Goal: Task Accomplishment & Management: Complete application form

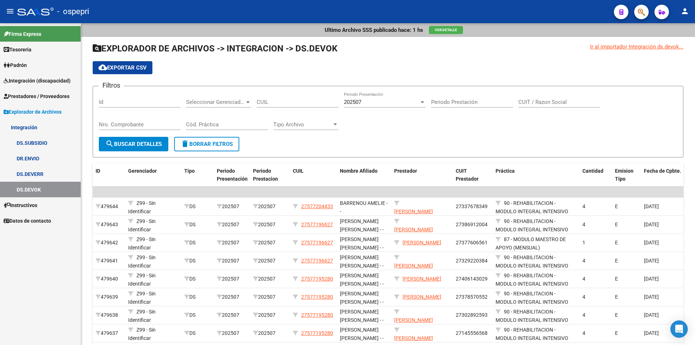
click at [31, 80] on span "Integración (discapacidad)" at bounding box center [37, 81] width 67 height 8
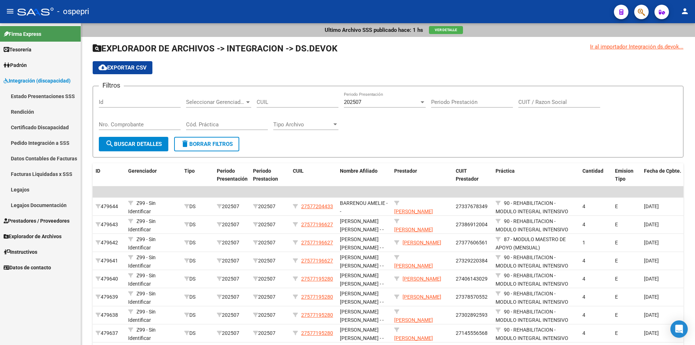
click at [42, 187] on link "Legajos" at bounding box center [40, 190] width 81 height 16
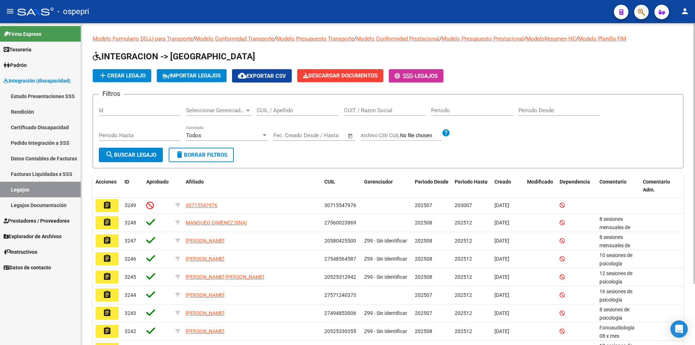
click at [271, 107] on div "CUIL / Apellido" at bounding box center [298, 108] width 82 height 16
type input "t"
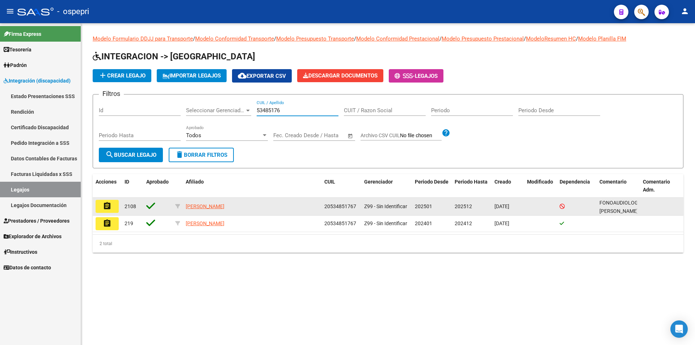
type input "53485176"
click at [111, 204] on mat-icon "assignment" at bounding box center [107, 206] width 9 height 9
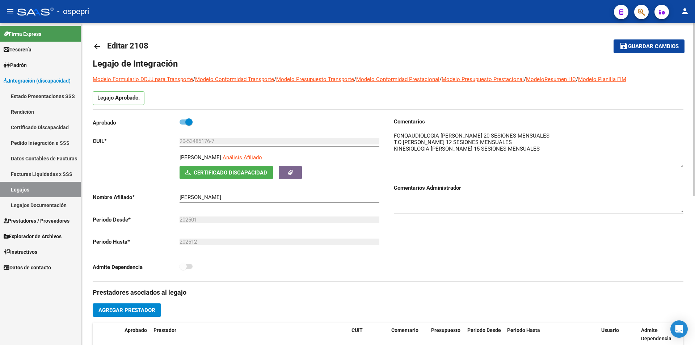
drag, startPoint x: 679, startPoint y: 145, endPoint x: 682, endPoint y: 166, distance: 21.9
click at [682, 166] on textarea at bounding box center [539, 150] width 290 height 36
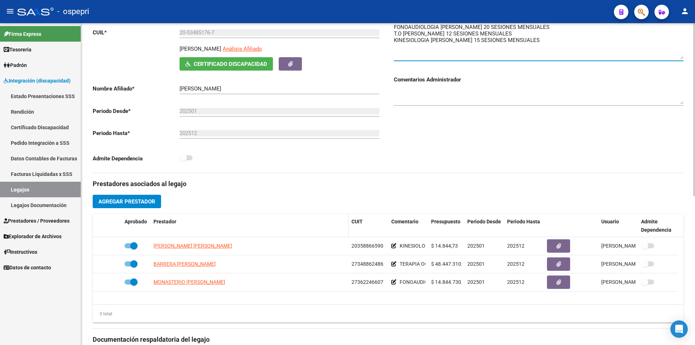
scroll to position [36, 0]
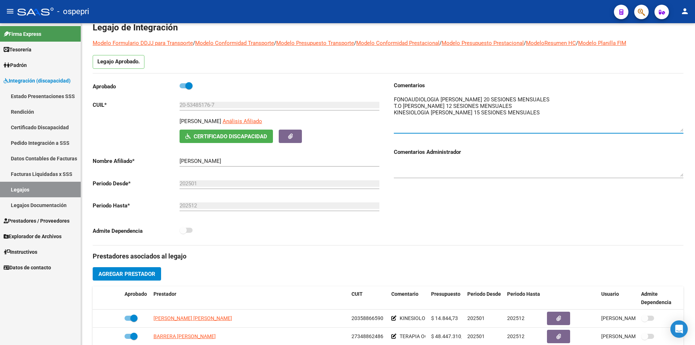
click at [26, 188] on link "Legajos" at bounding box center [40, 190] width 81 height 16
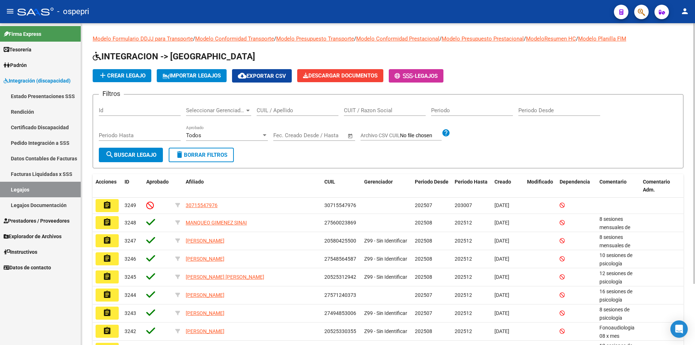
click at [282, 112] on input "CUIL / Apellido" at bounding box center [298, 110] width 82 height 7
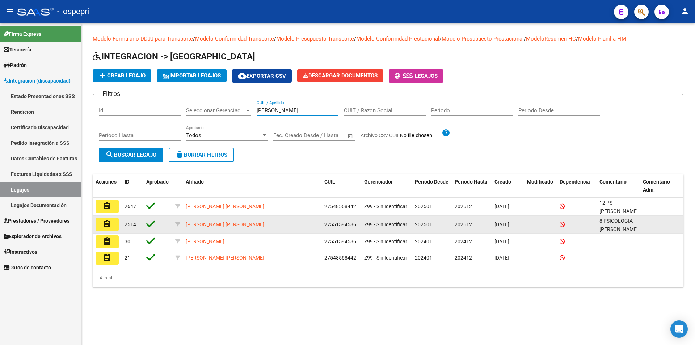
type input "[PERSON_NAME]"
click at [104, 222] on mat-icon "assignment" at bounding box center [107, 224] width 9 height 9
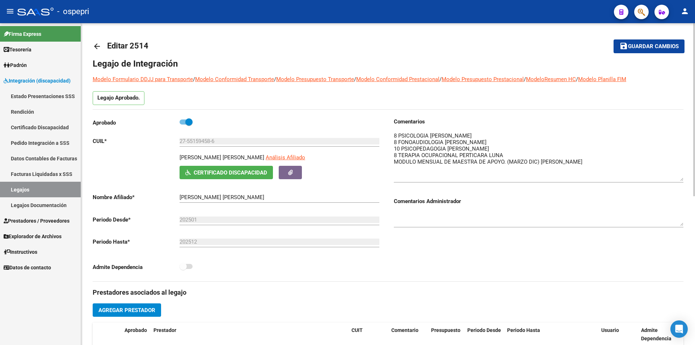
drag, startPoint x: 680, startPoint y: 145, endPoint x: 689, endPoint y: 180, distance: 35.8
click at [689, 180] on div "arrow_back Editar 2514 save Guardar cambios Legajo de Integración Modelo Formul…" at bounding box center [388, 322] width 614 height 599
click at [467, 148] on textarea at bounding box center [539, 156] width 290 height 49
click at [650, 45] on span "Guardar cambios" at bounding box center [653, 46] width 51 height 7
drag, startPoint x: 663, startPoint y: 45, endPoint x: 624, endPoint y: 42, distance: 39.9
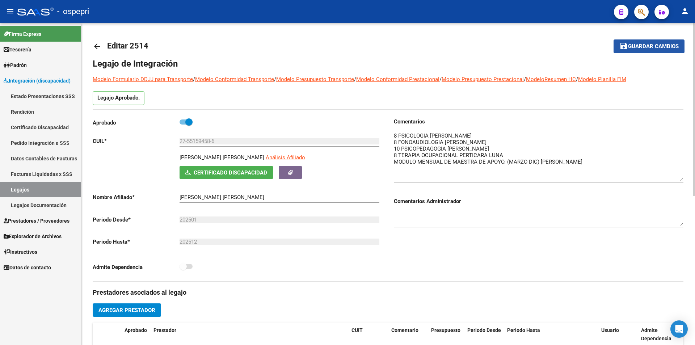
click at [663, 45] on span "Guardar cambios" at bounding box center [653, 46] width 51 height 7
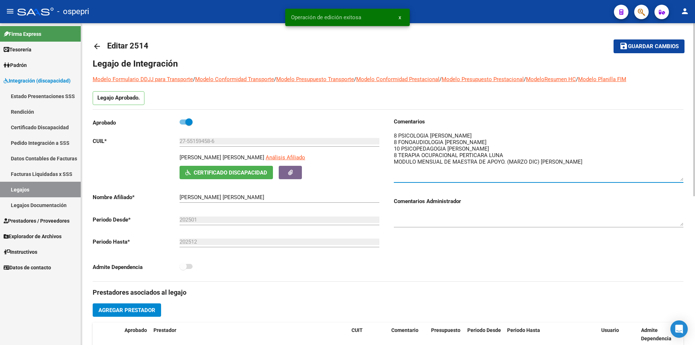
drag, startPoint x: 454, startPoint y: 148, endPoint x: 573, endPoint y: 119, distance: 122.1
click at [577, 117] on div "Legajo de Integración Modelo Formulario DDJJ para Transporte / Modelo Conformid…" at bounding box center [388, 331] width 591 height 547
click at [467, 147] on textarea at bounding box center [539, 156] width 290 height 49
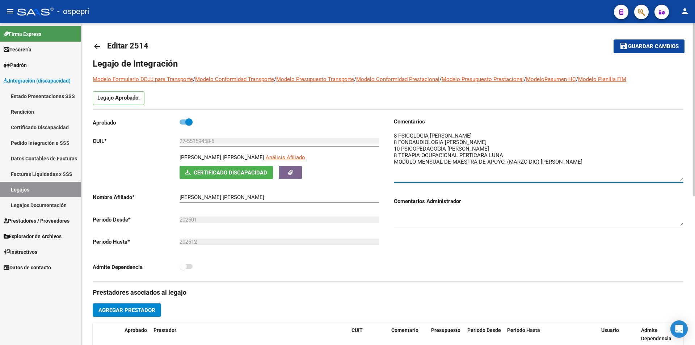
type textarea "8 PSICOLOGIA [PERSON_NAME] 8 FONOAUDIOLOGIA [PERSON_NAME] 10 PSICOPEDAGOGIA [PE…"
click at [662, 42] on button "save Guardar cambios" at bounding box center [648, 45] width 71 height 13
